Goal: Transaction & Acquisition: Purchase product/service

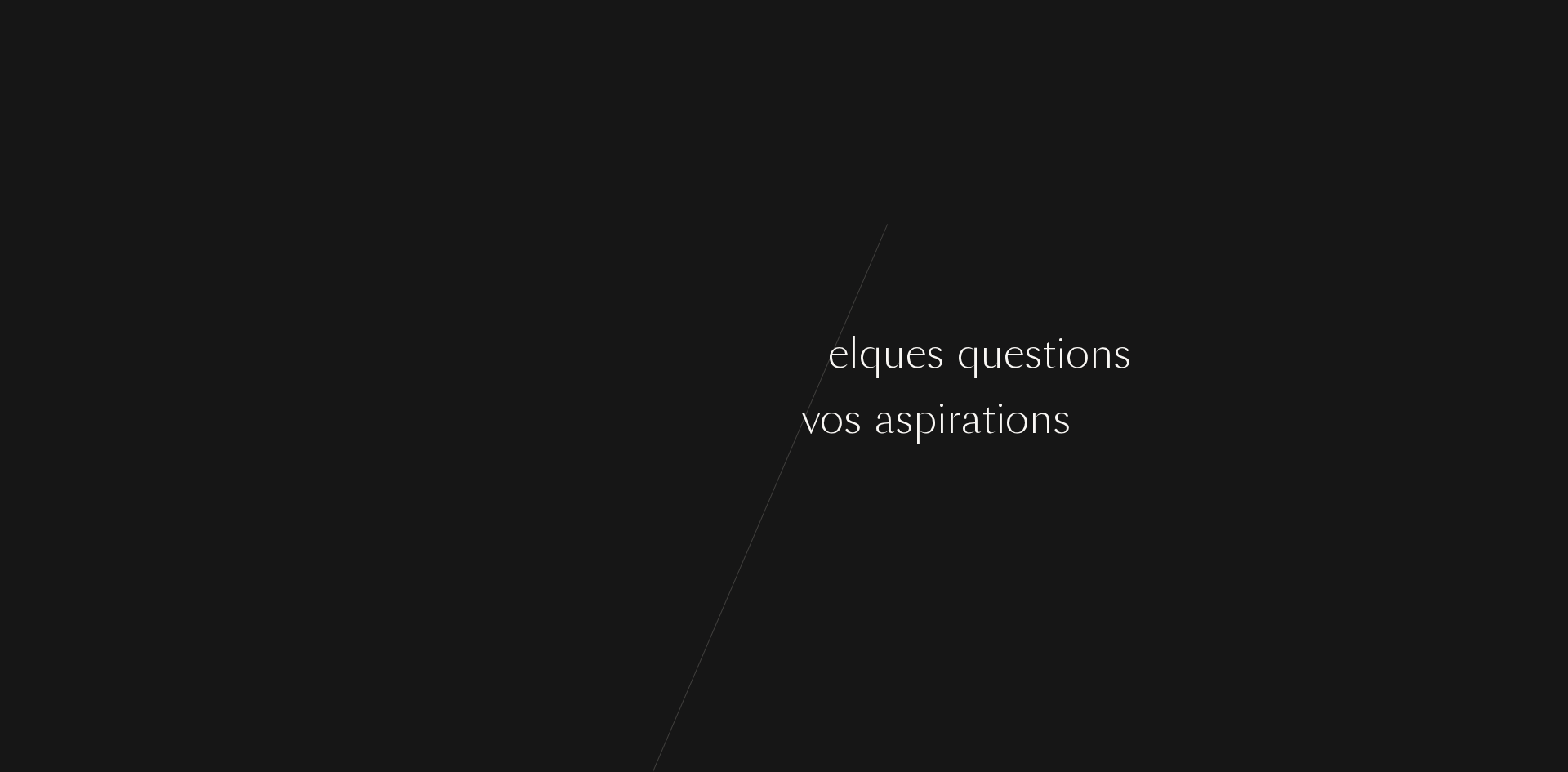
click at [846, 415] on div "s" at bounding box center [853, 419] width 18 height 61
click at [524, 427] on div "u" at bounding box center [528, 419] width 23 height 61
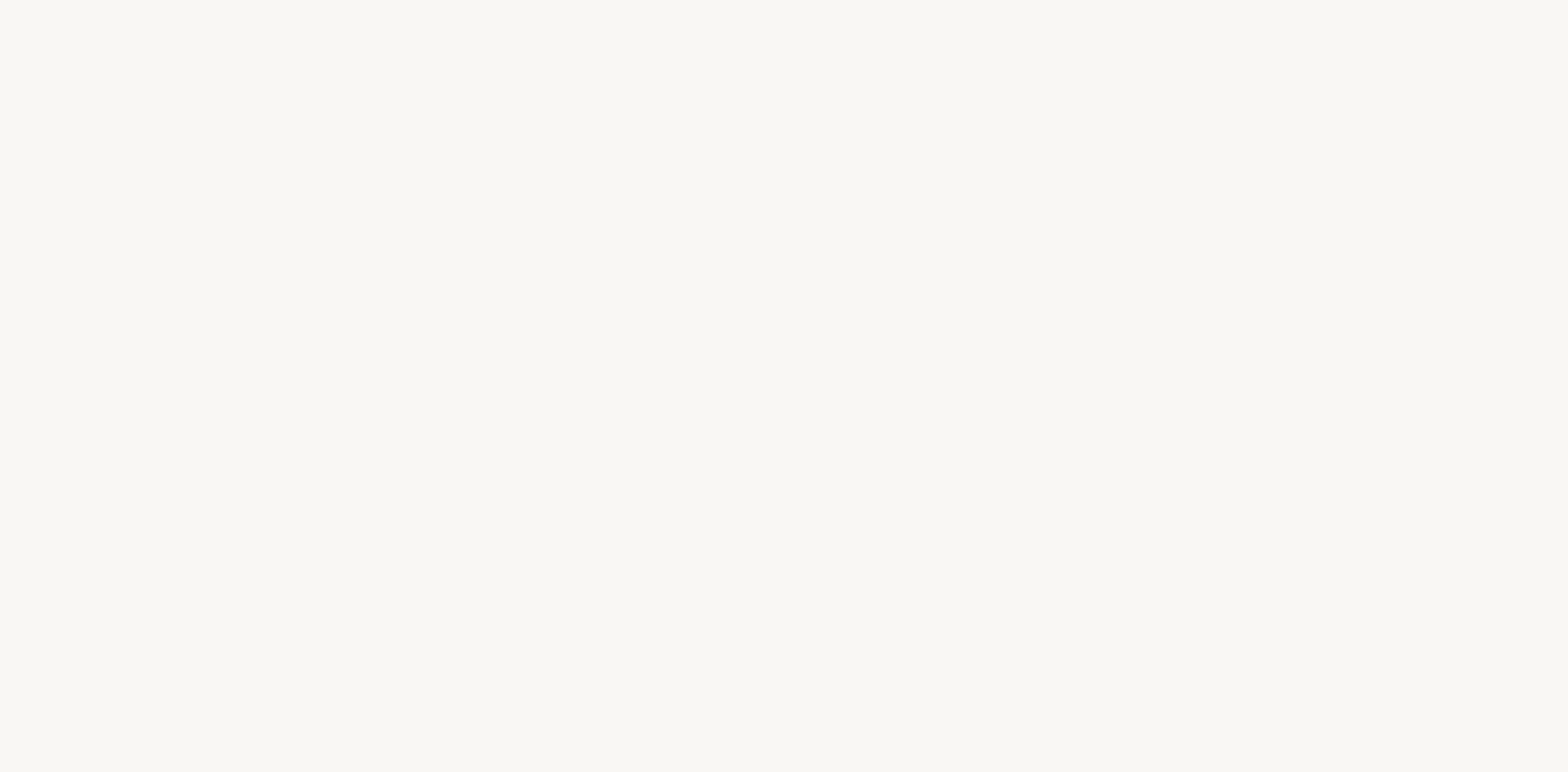
click at [616, 333] on div "ç" at bounding box center [621, 353] width 20 height 61
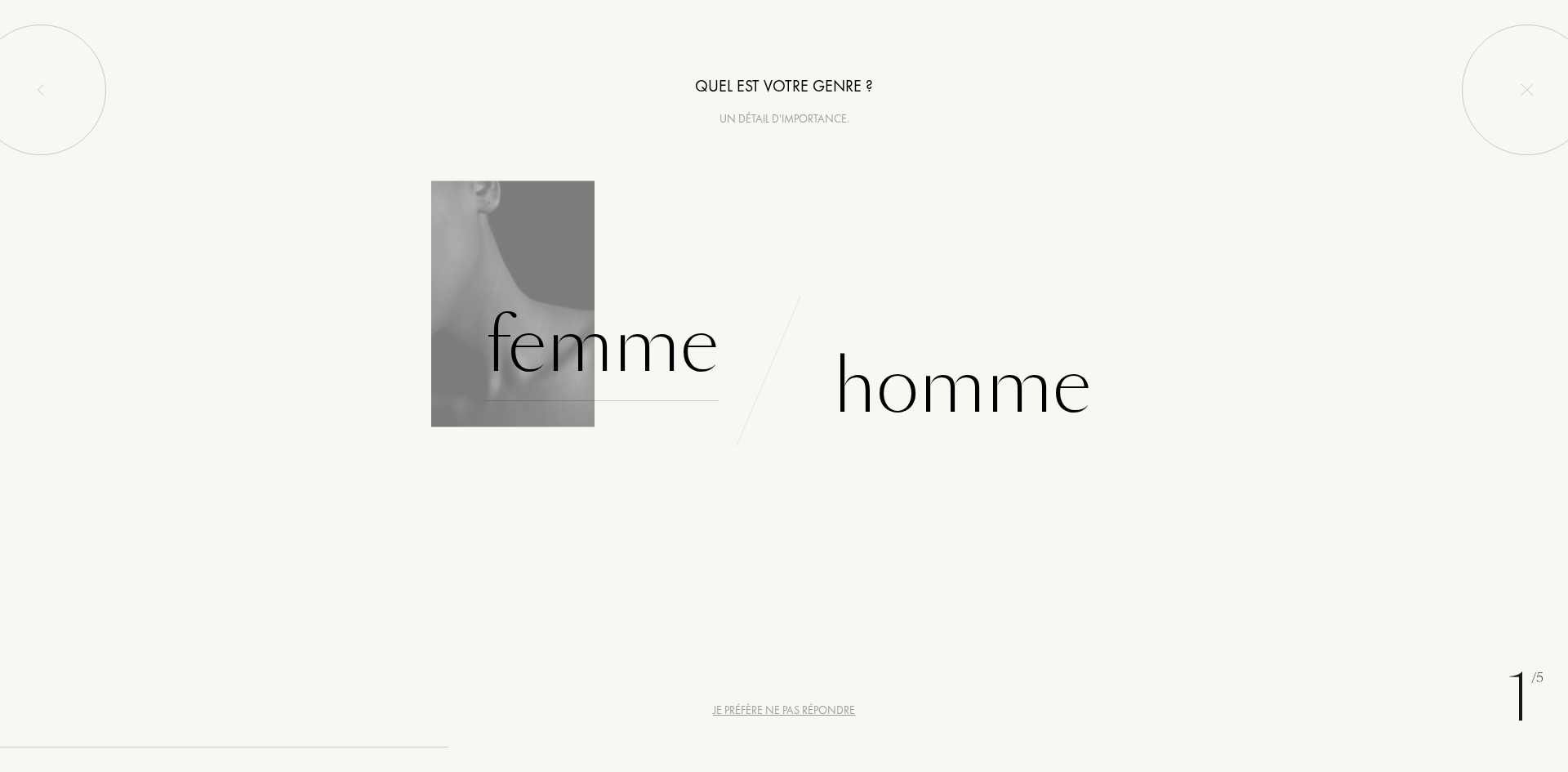
click at [669, 348] on div "Femme" at bounding box center [602, 345] width 233 height 110
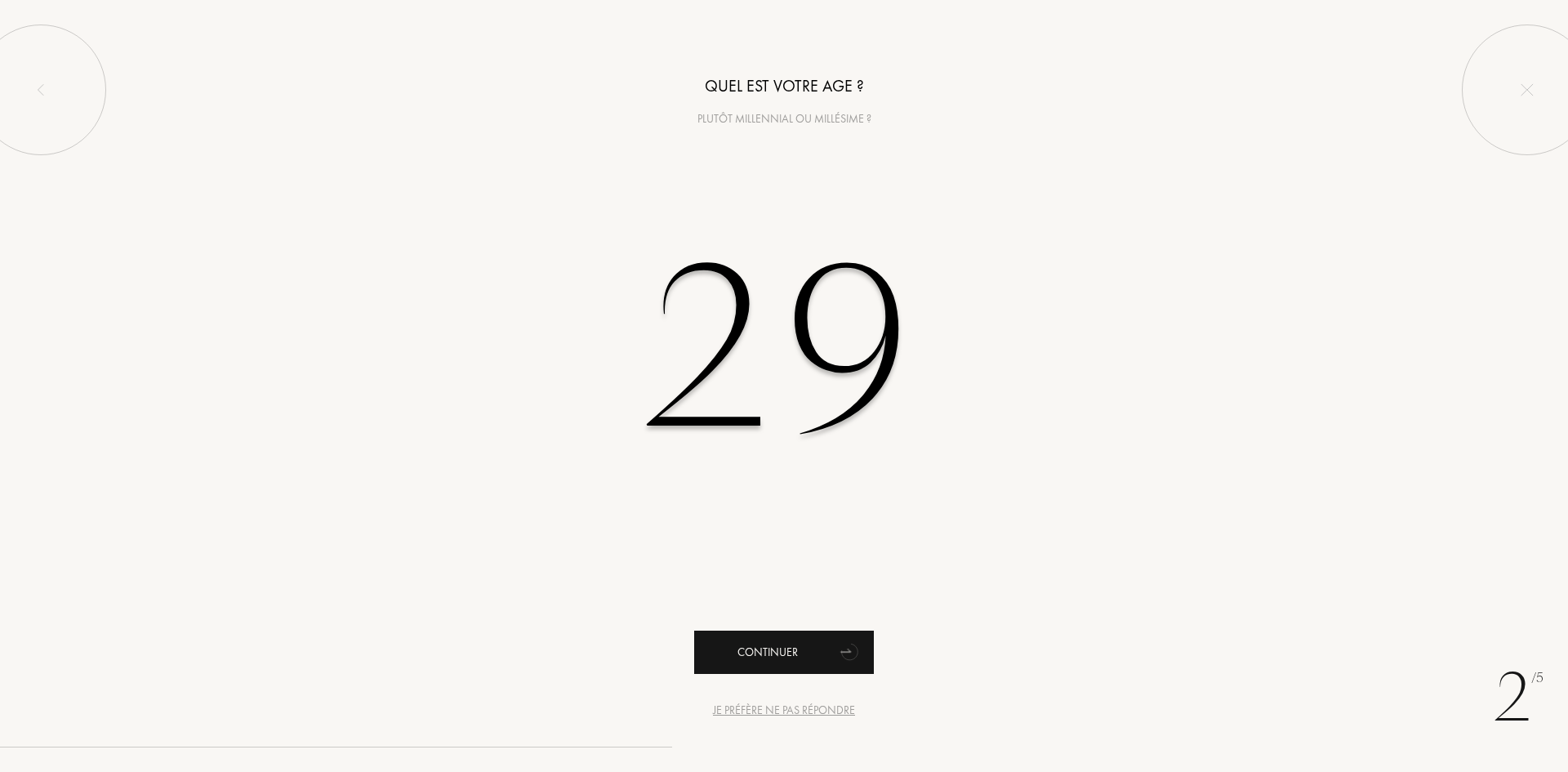
type input "29"
click at [721, 655] on div "Continuer" at bounding box center [784, 652] width 180 height 43
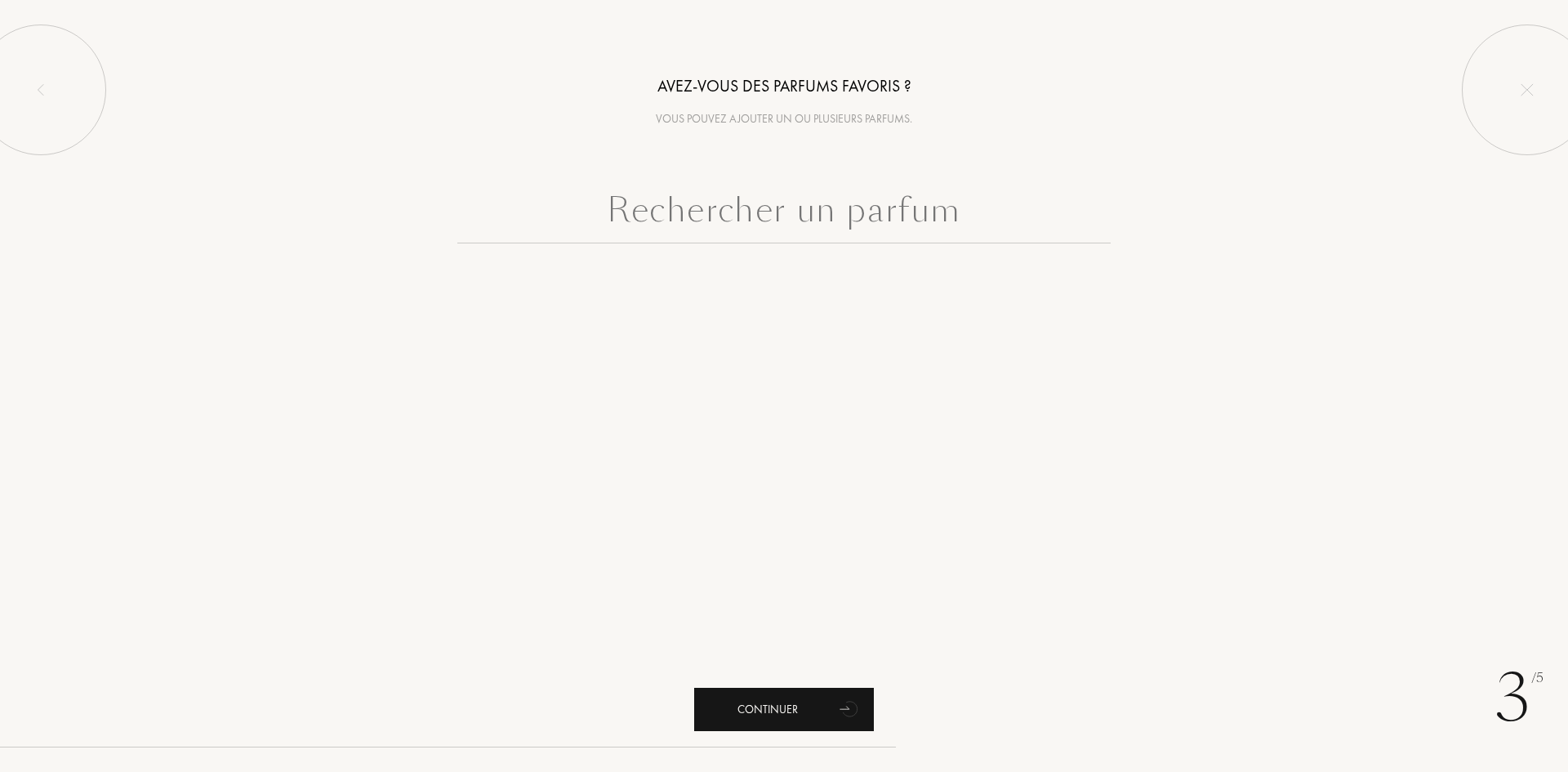
click at [780, 715] on div "Continuer" at bounding box center [784, 709] width 180 height 43
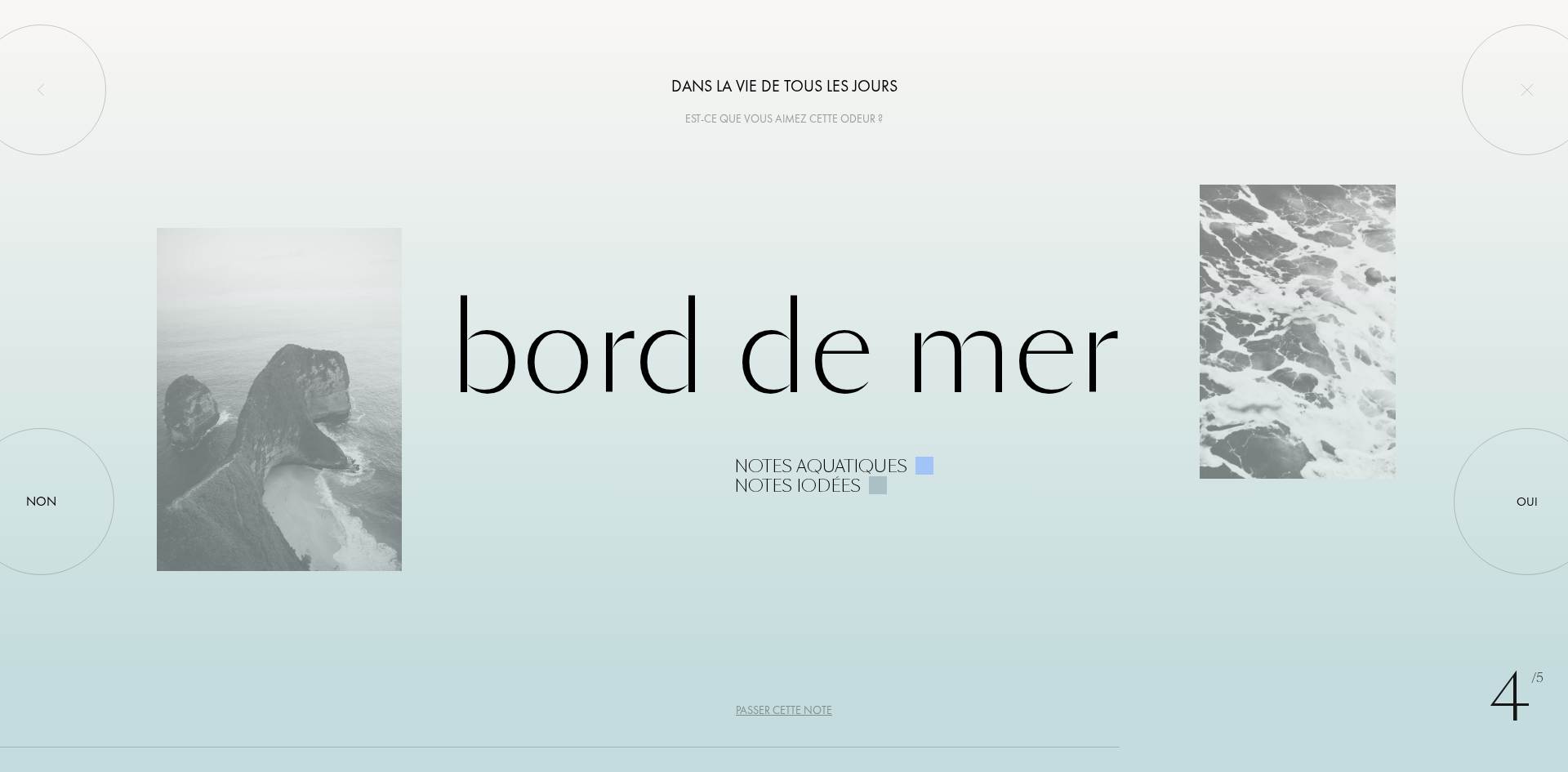
click at [789, 709] on div "Passer cette note" at bounding box center [784, 710] width 96 height 17
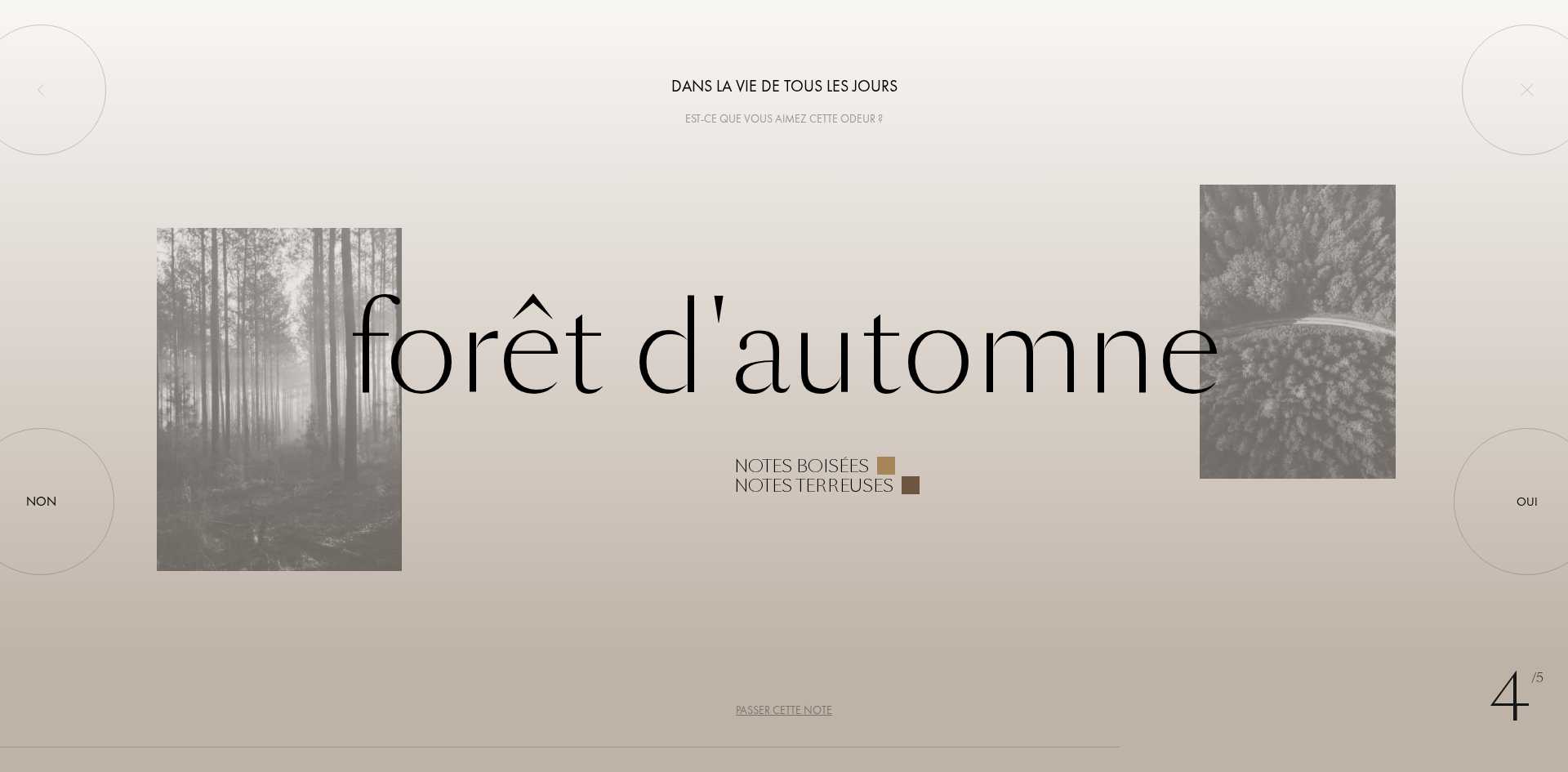
click at [789, 709] on div "Passer cette note" at bounding box center [784, 710] width 96 height 17
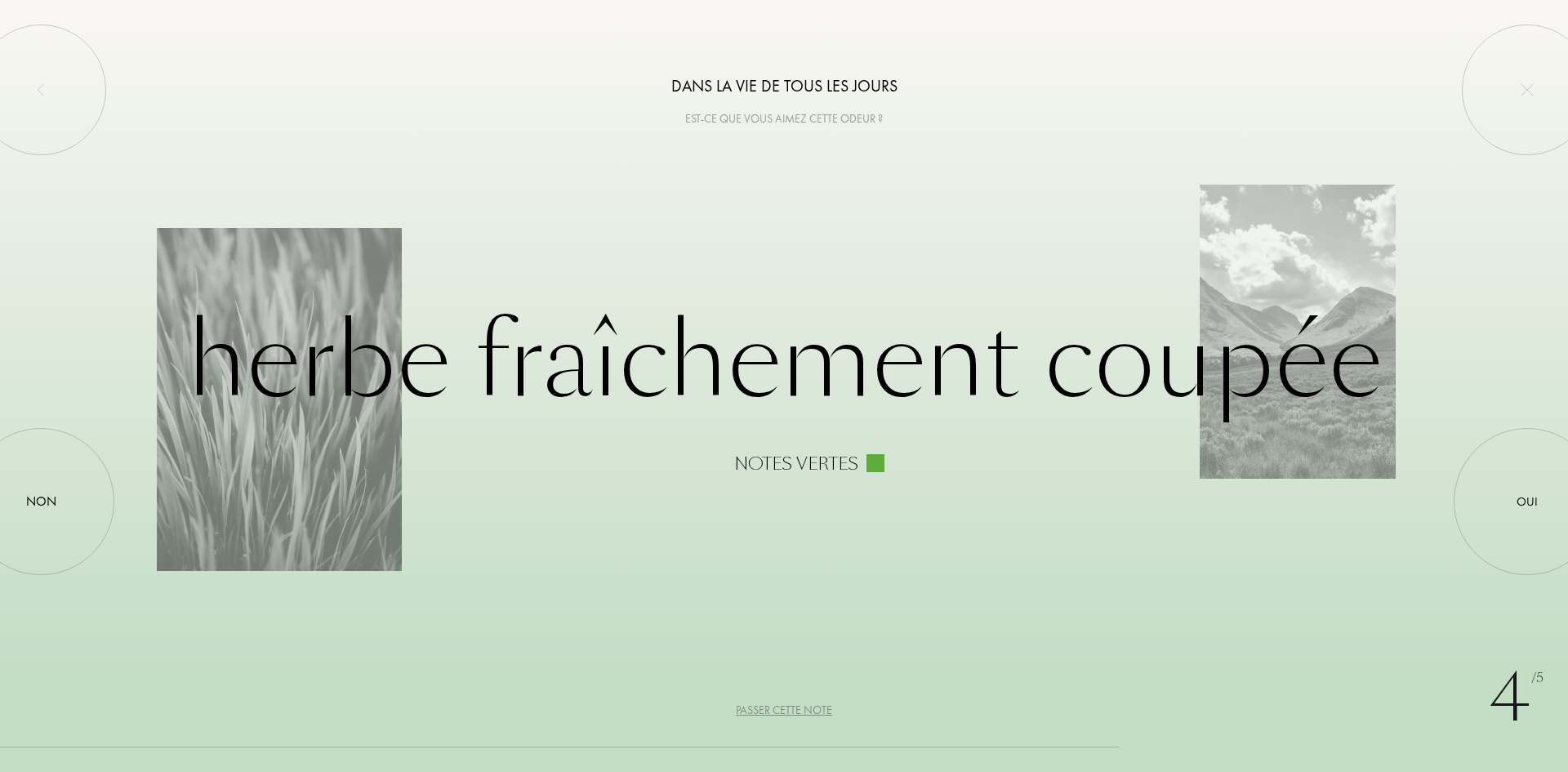
click at [789, 709] on div "Passer cette note" at bounding box center [784, 710] width 96 height 17
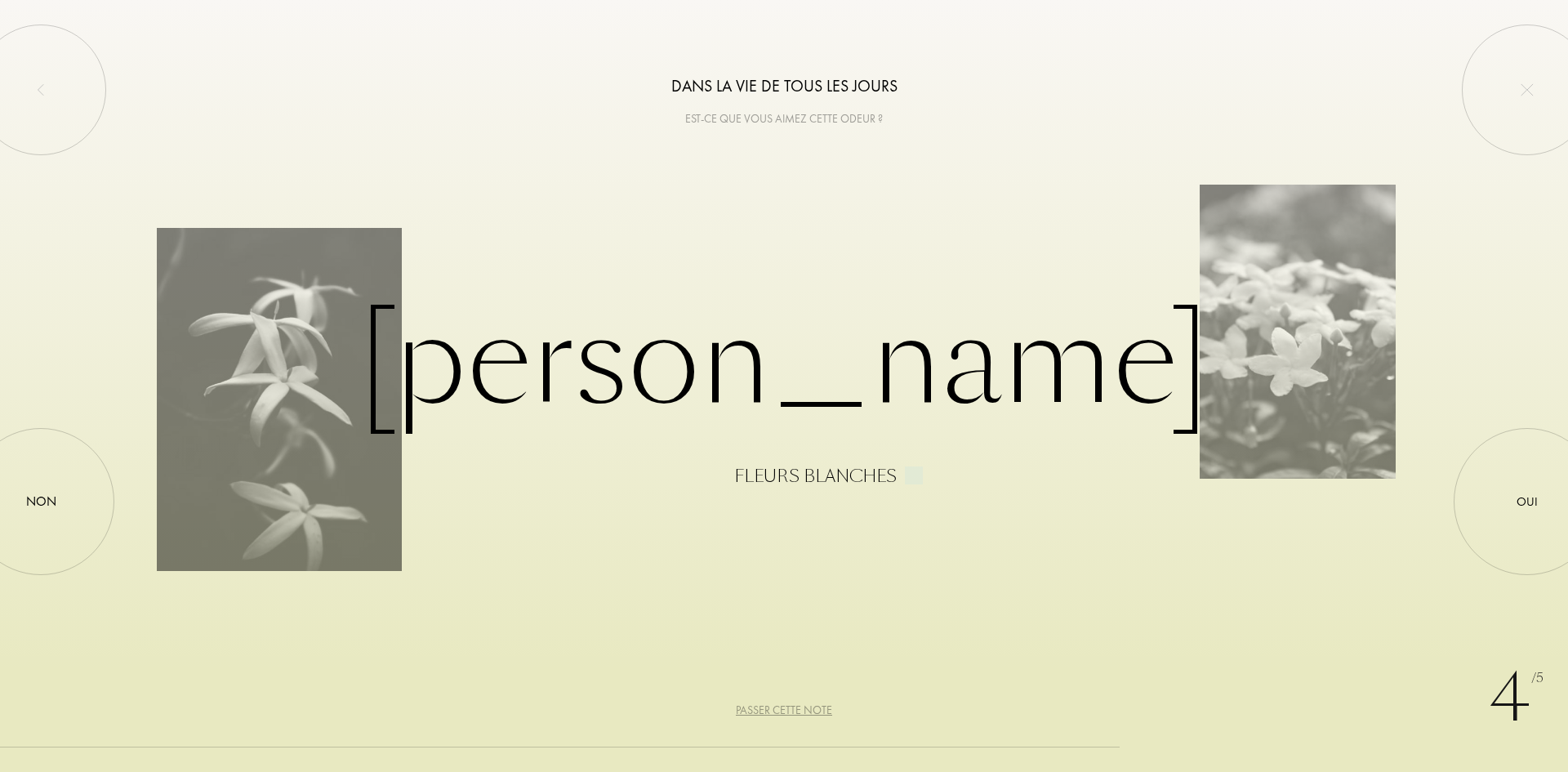
click at [789, 709] on div "Passer cette note" at bounding box center [784, 710] width 96 height 17
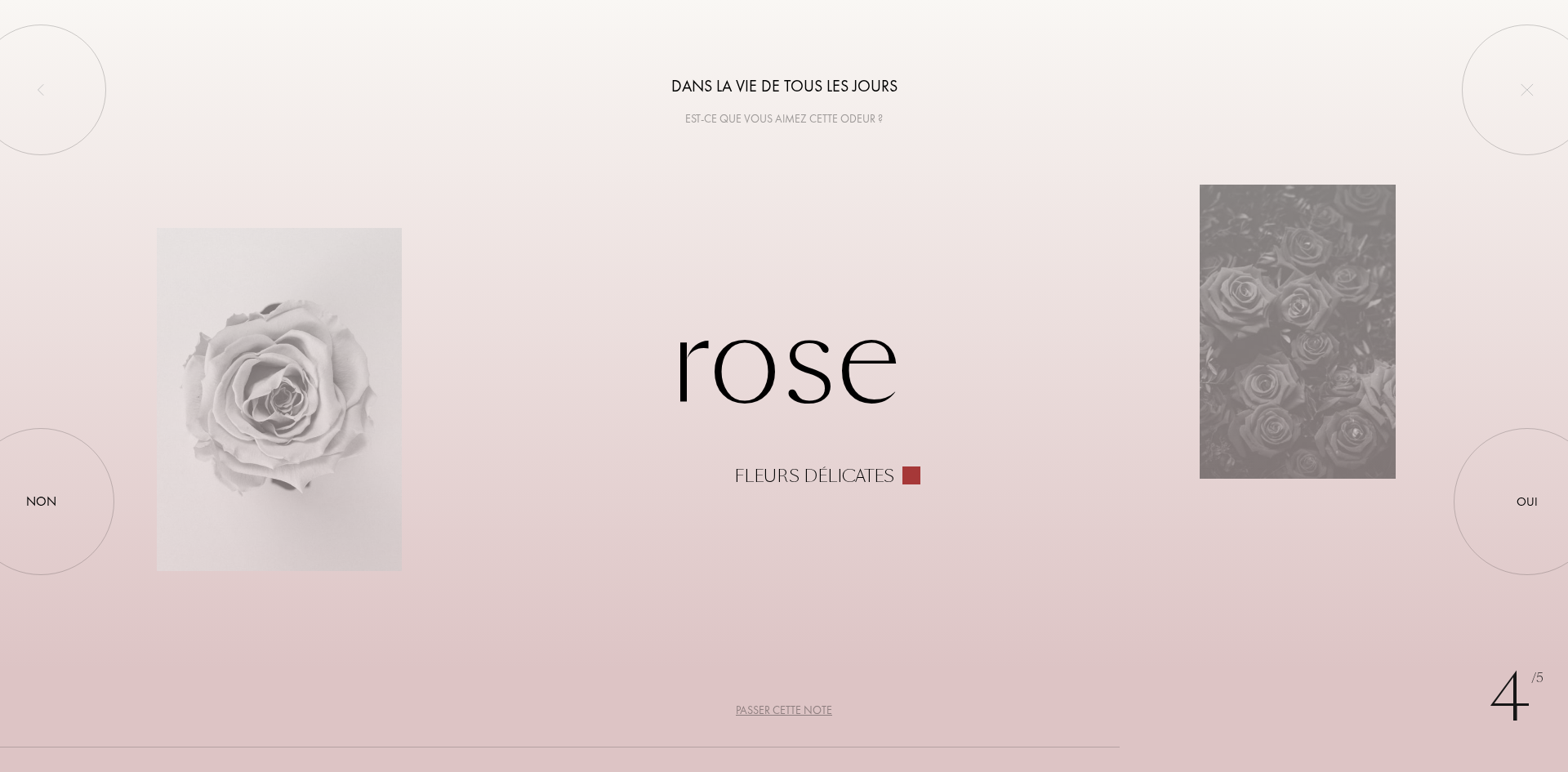
click at [789, 709] on div "Passer cette note" at bounding box center [784, 710] width 96 height 17
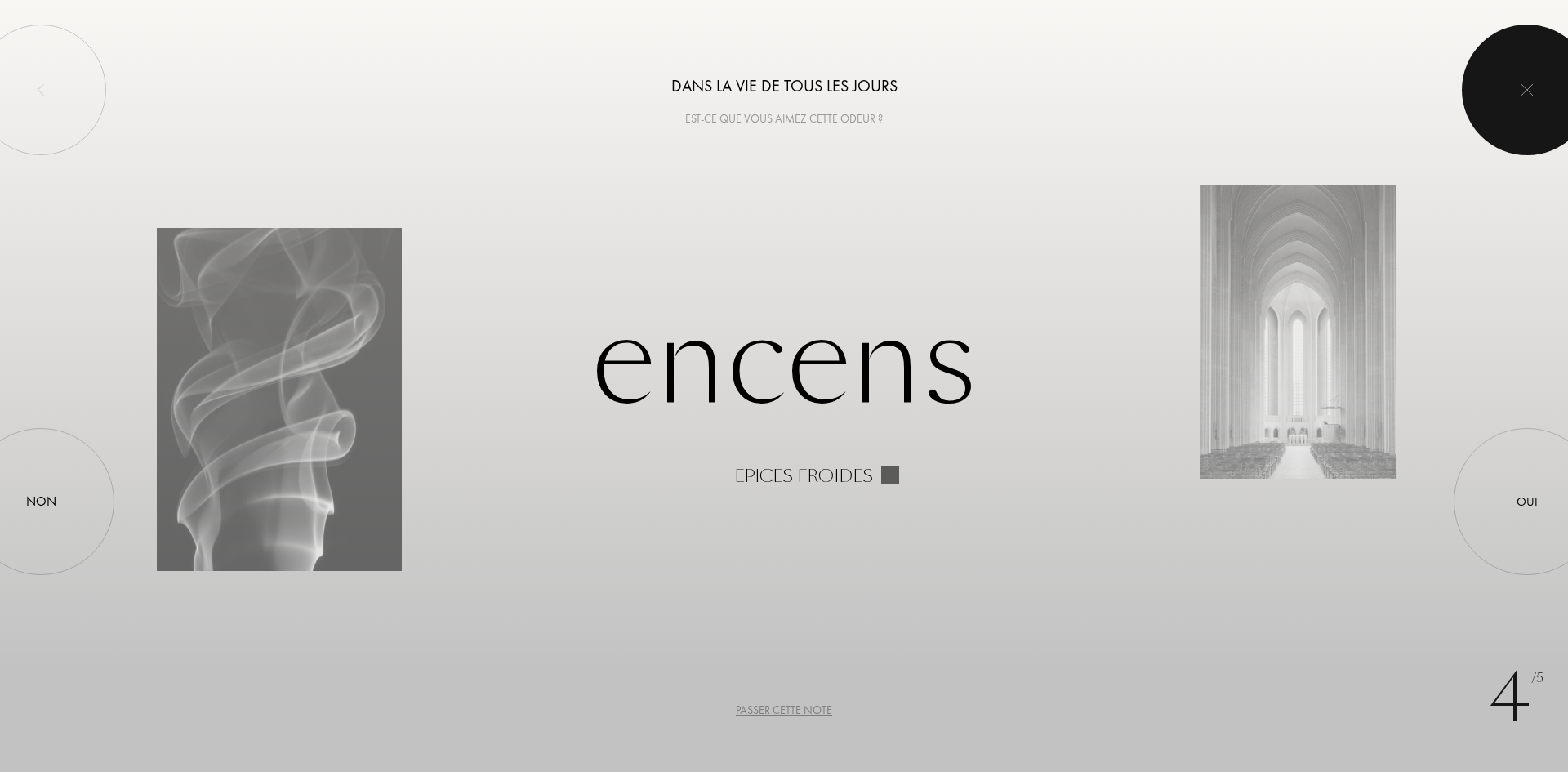
click at [1544, 104] on div at bounding box center [1527, 90] width 131 height 131
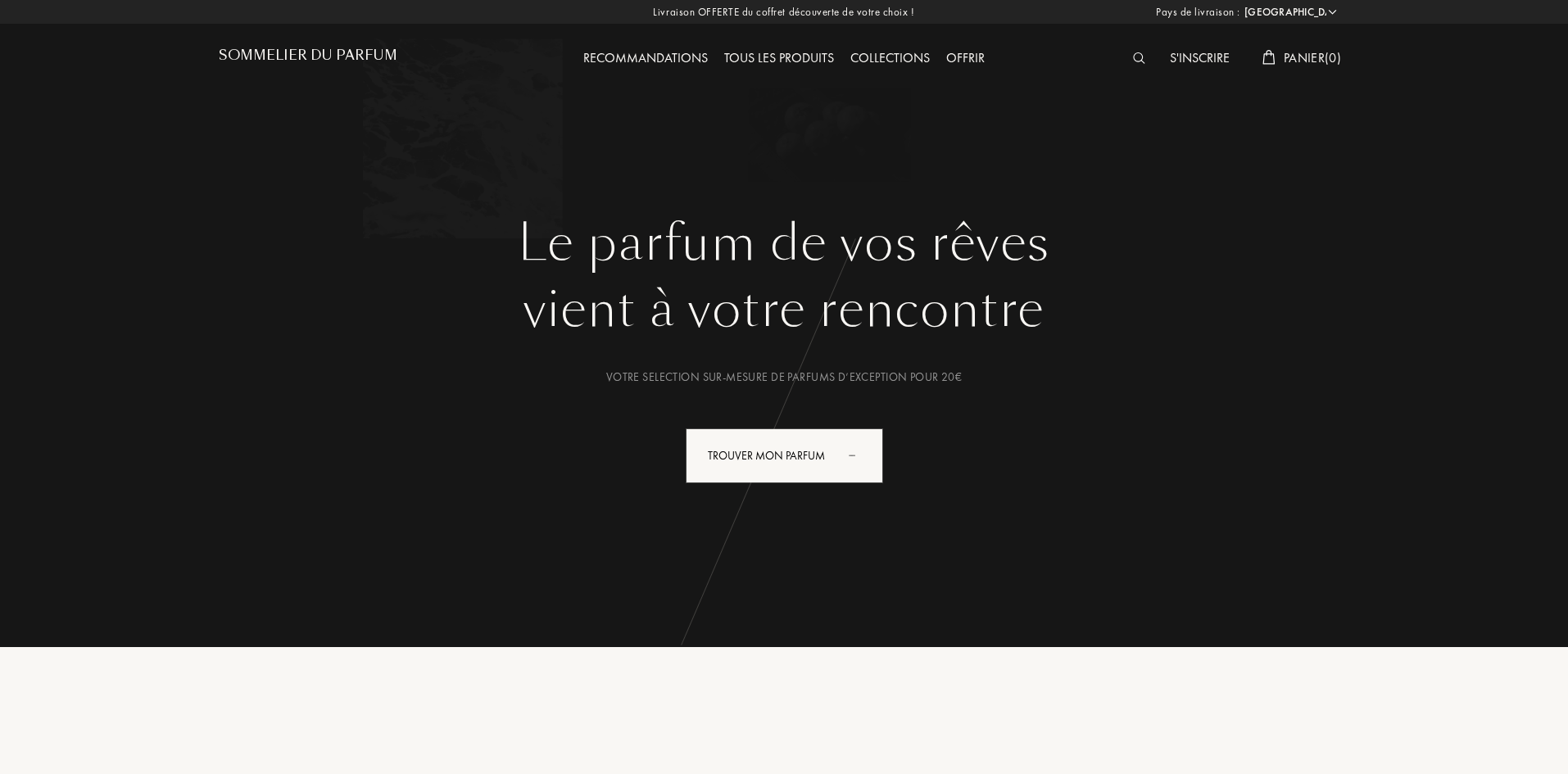
select select "FR"
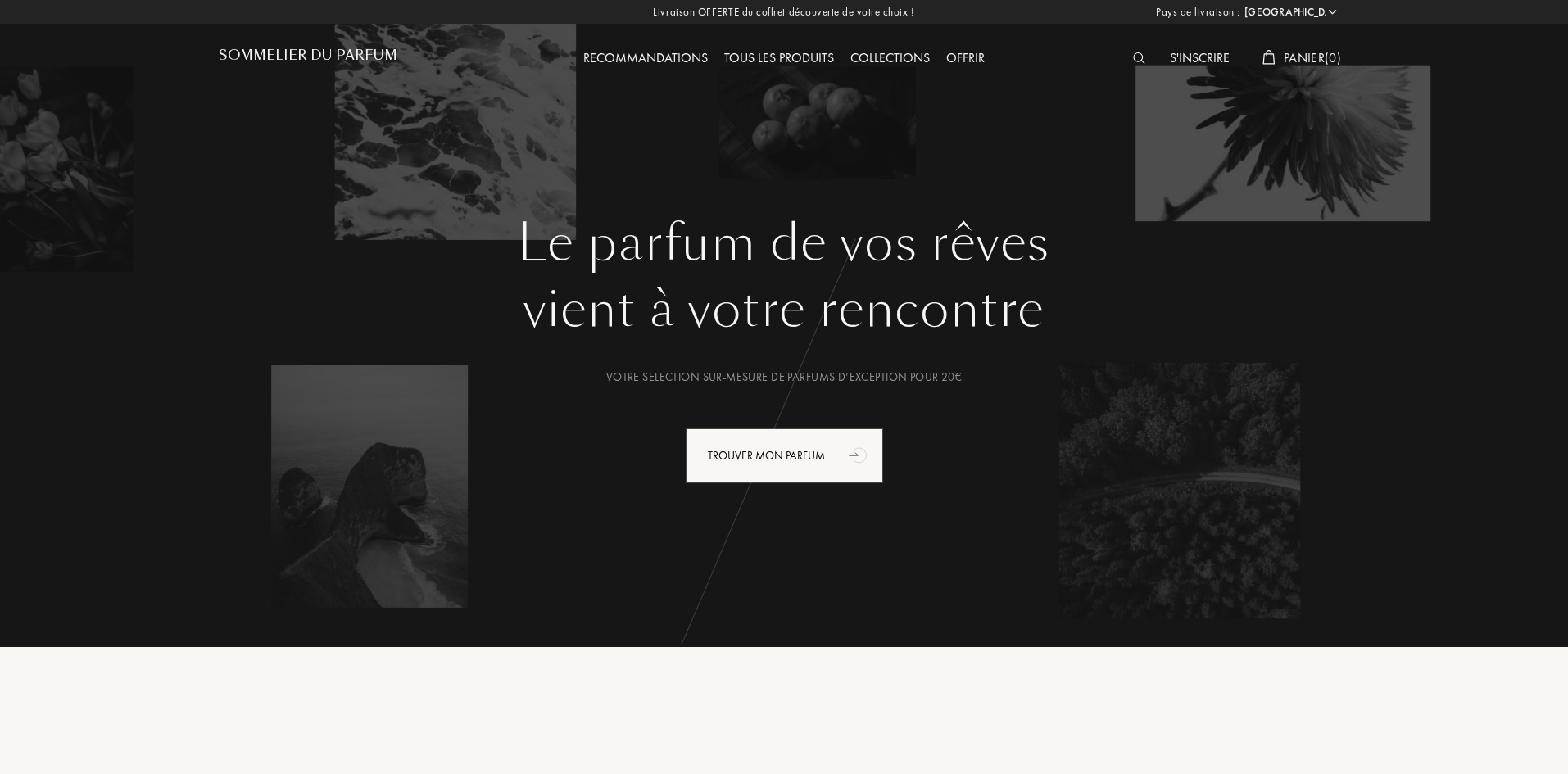
click at [779, 56] on div "Tous les produits" at bounding box center [779, 59] width 126 height 22
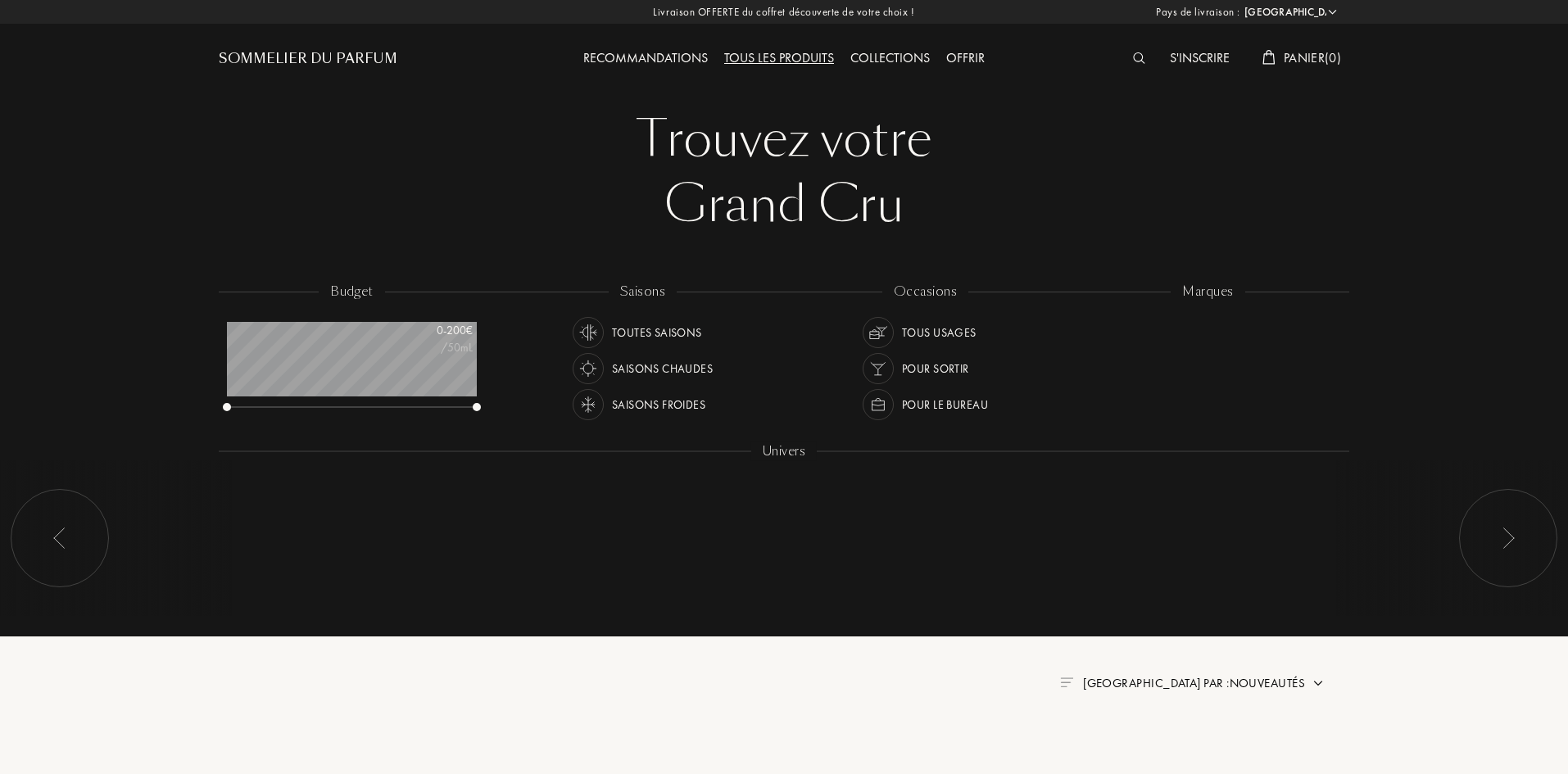
select select "FR"
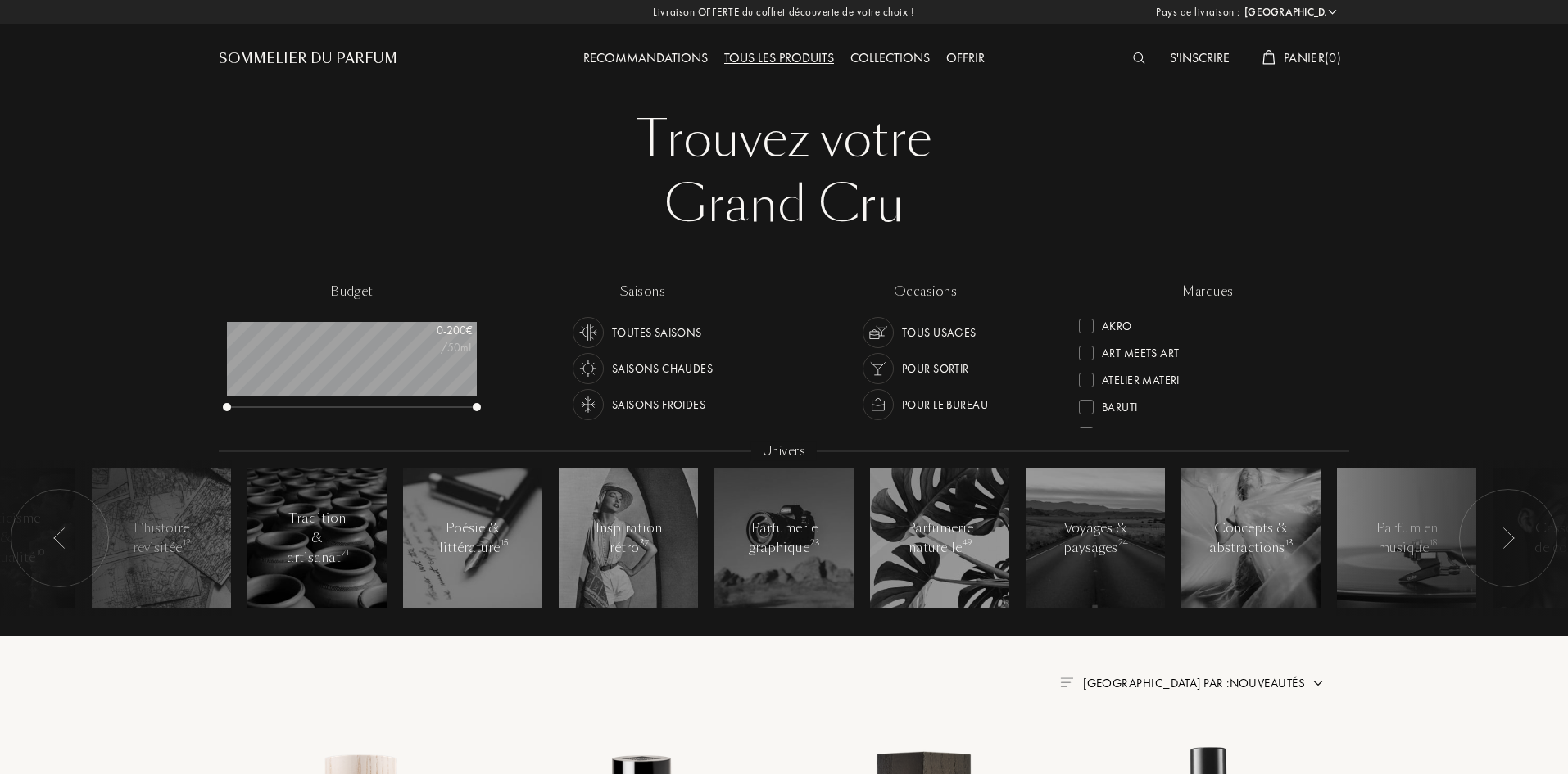
click at [369, 60] on div "Sommelier du Parfum" at bounding box center [308, 59] width 178 height 20
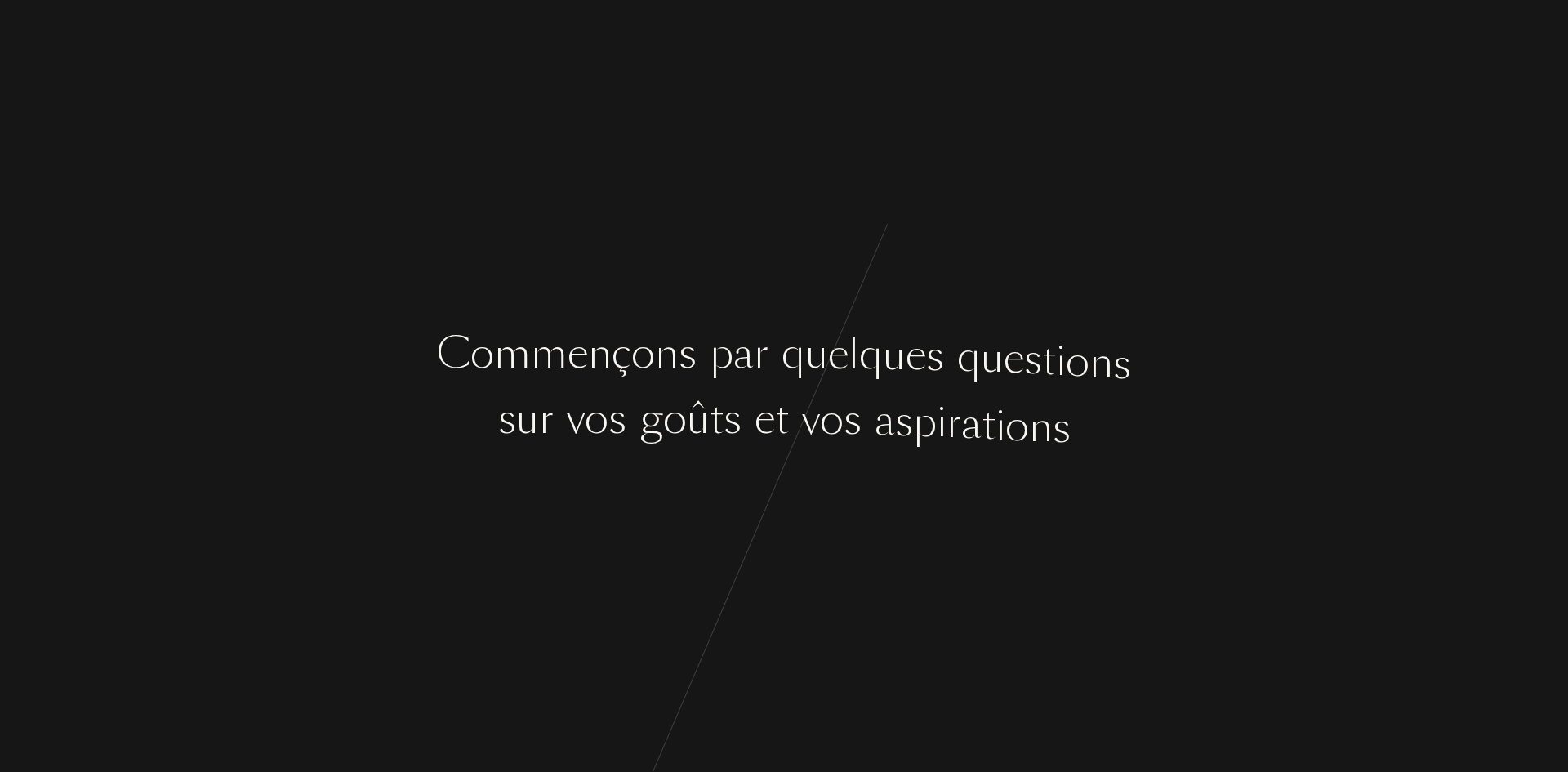
click at [625, 351] on div "ç" at bounding box center [621, 353] width 20 height 61
